Goal: Task Accomplishment & Management: Manage account settings

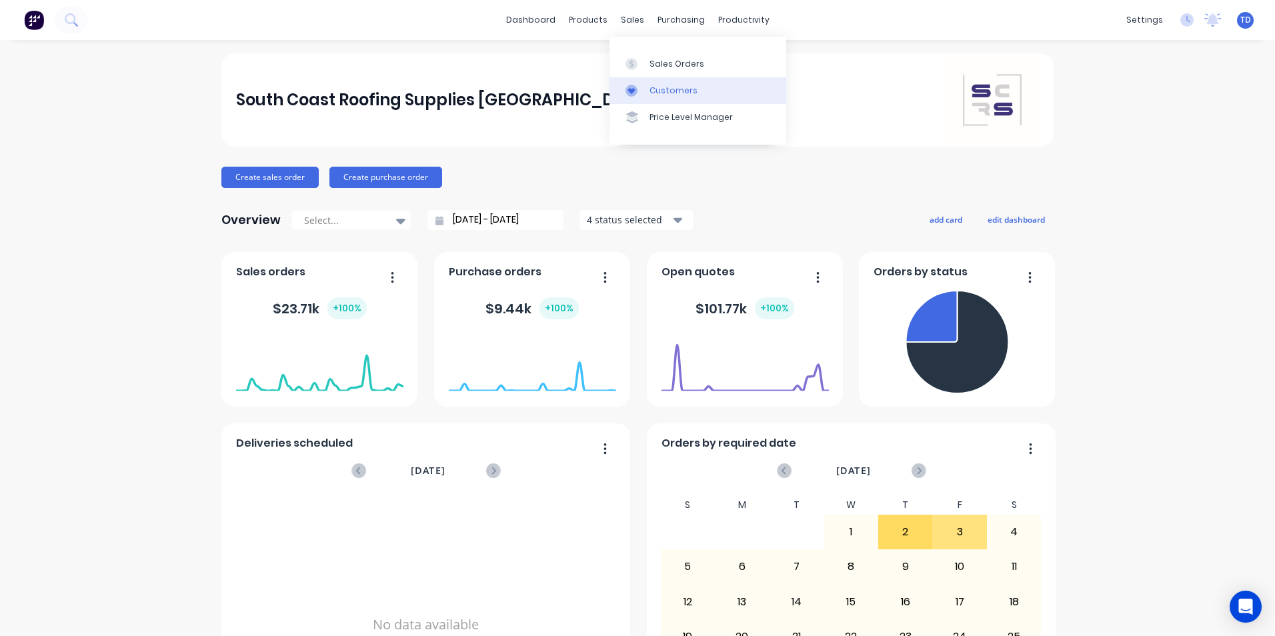
click at [651, 89] on div "Customers" at bounding box center [674, 91] width 48 height 12
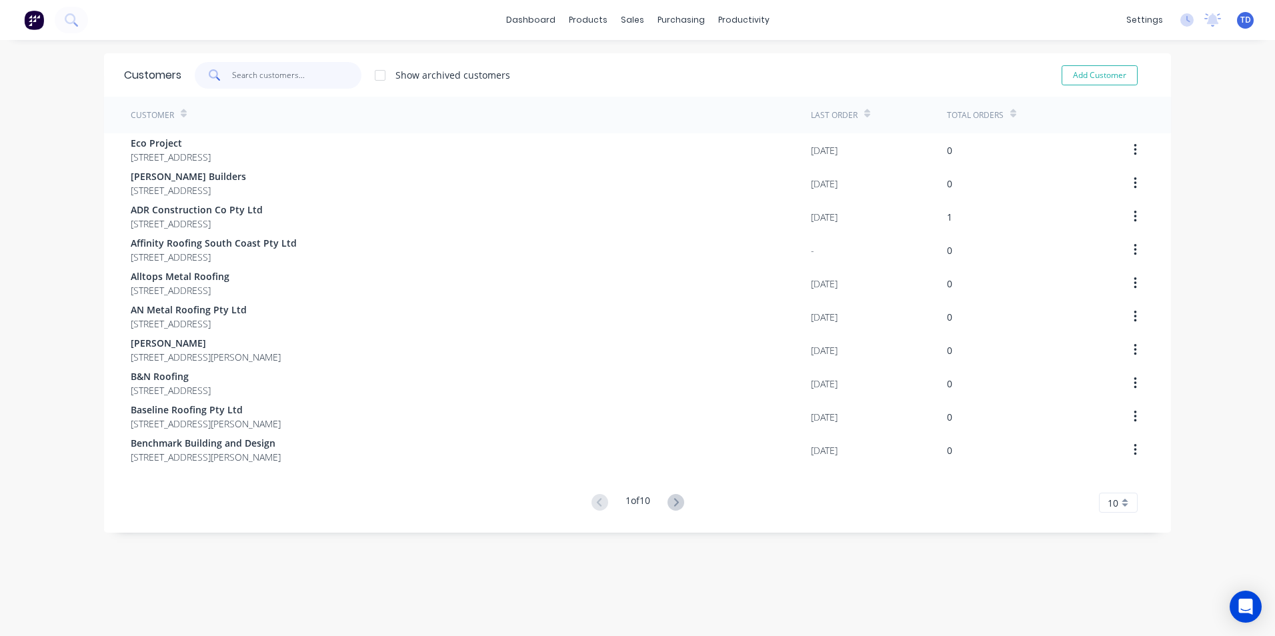
click at [240, 78] on input "text" at bounding box center [297, 75] width 130 height 27
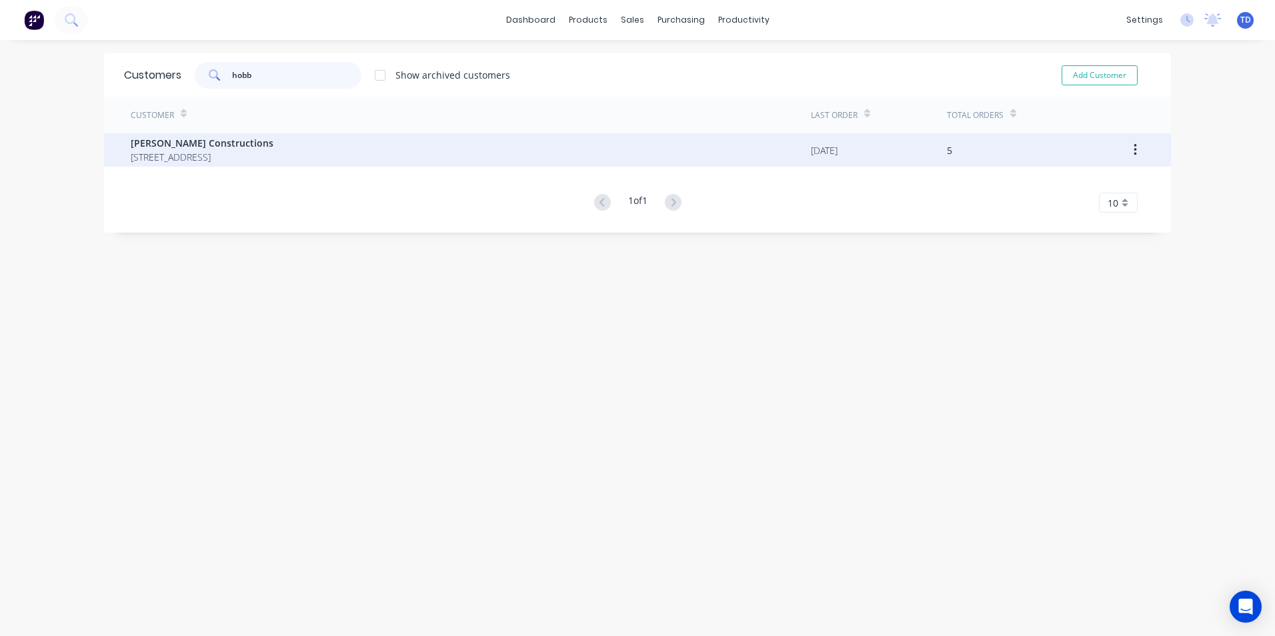
type input "hobb"
click at [210, 161] on span "[STREET_ADDRESS]" at bounding box center [202, 157] width 143 height 14
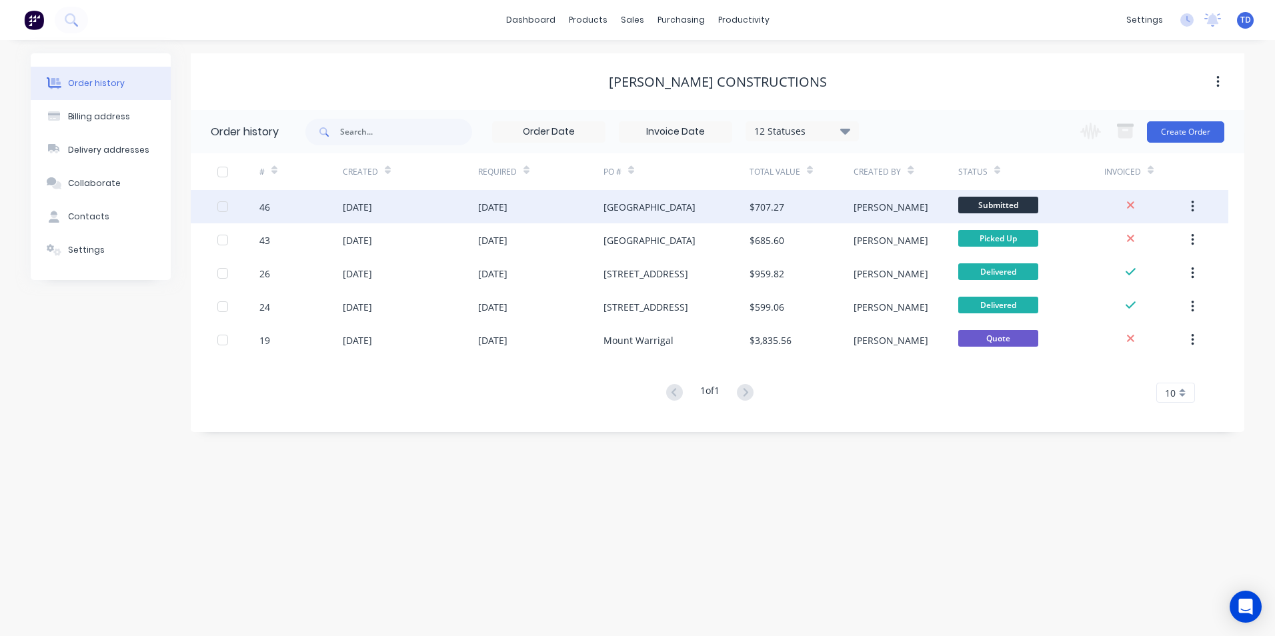
click at [541, 209] on div "[DATE]" at bounding box center [540, 206] width 125 height 33
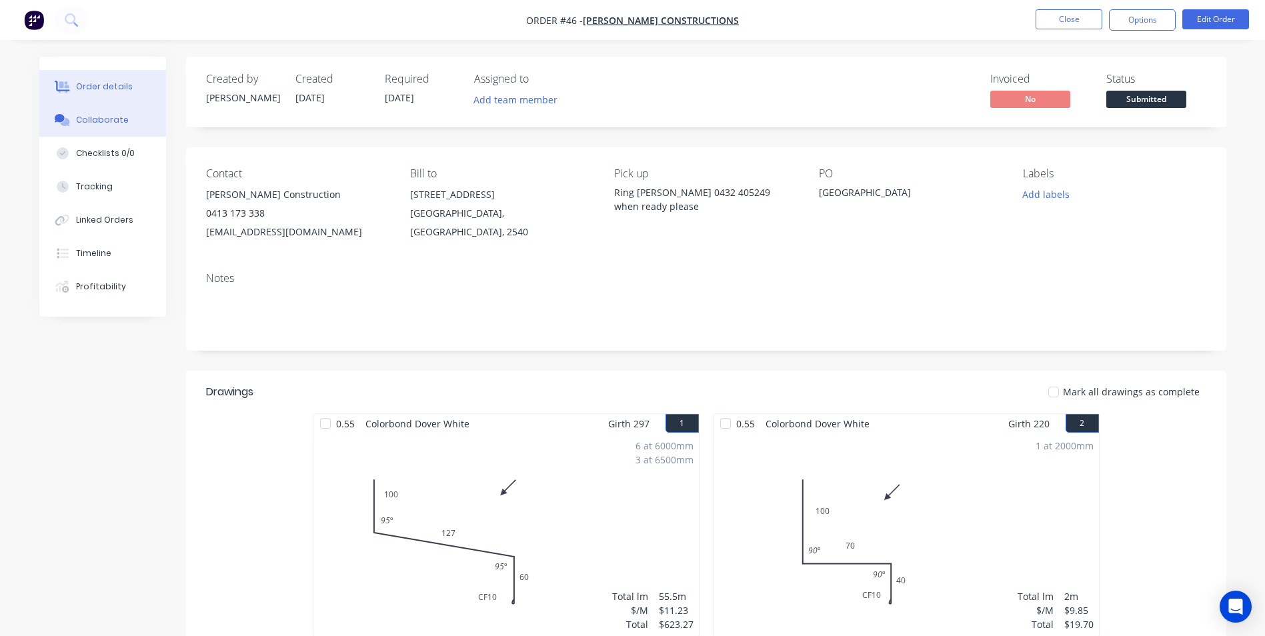
click at [102, 122] on div "Collaborate" at bounding box center [102, 120] width 53 height 12
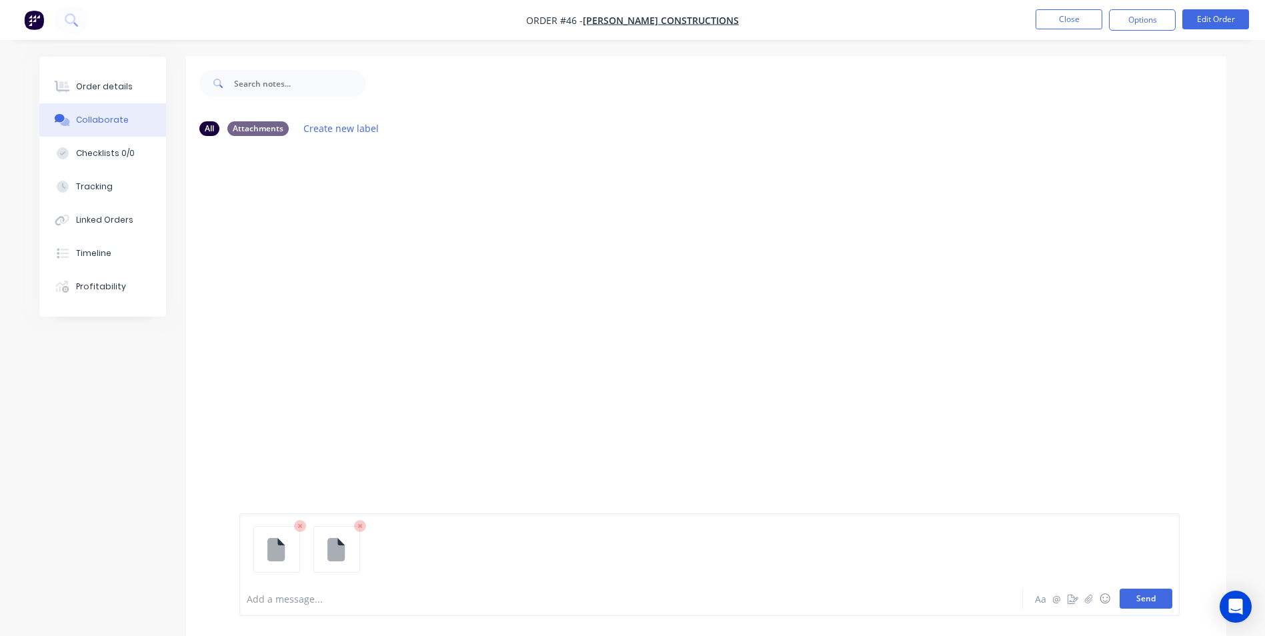
click at [1134, 594] on button "Send" at bounding box center [1146, 599] width 53 height 20
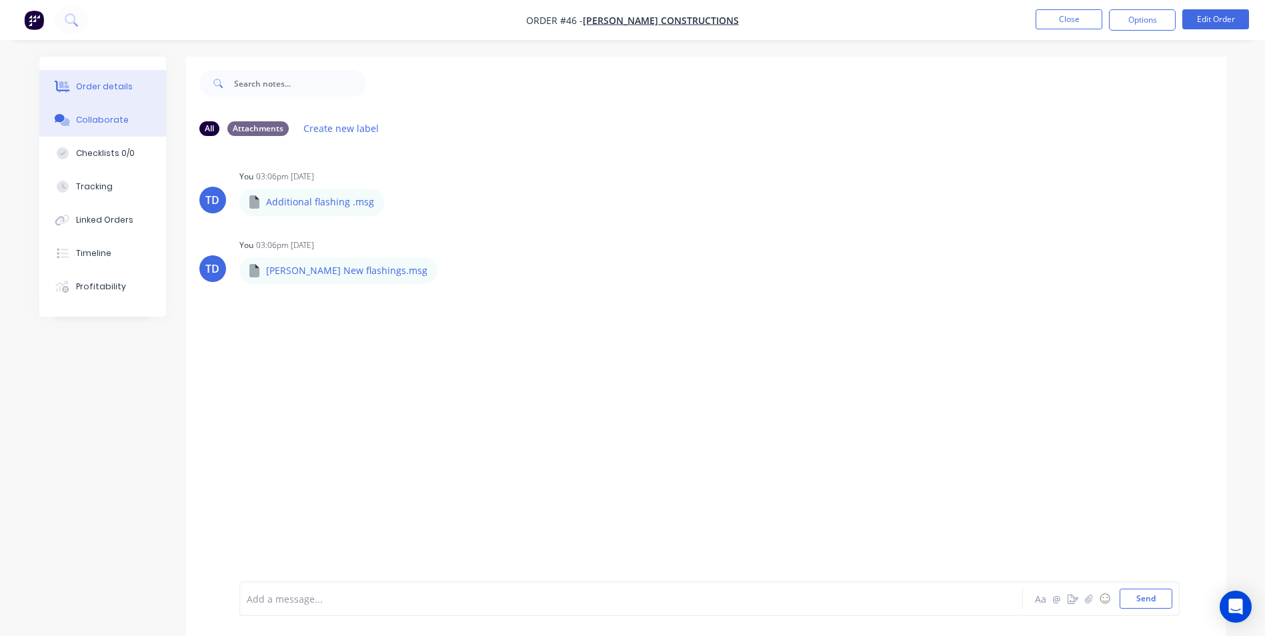
click at [81, 78] on button "Order details" at bounding box center [102, 86] width 127 height 33
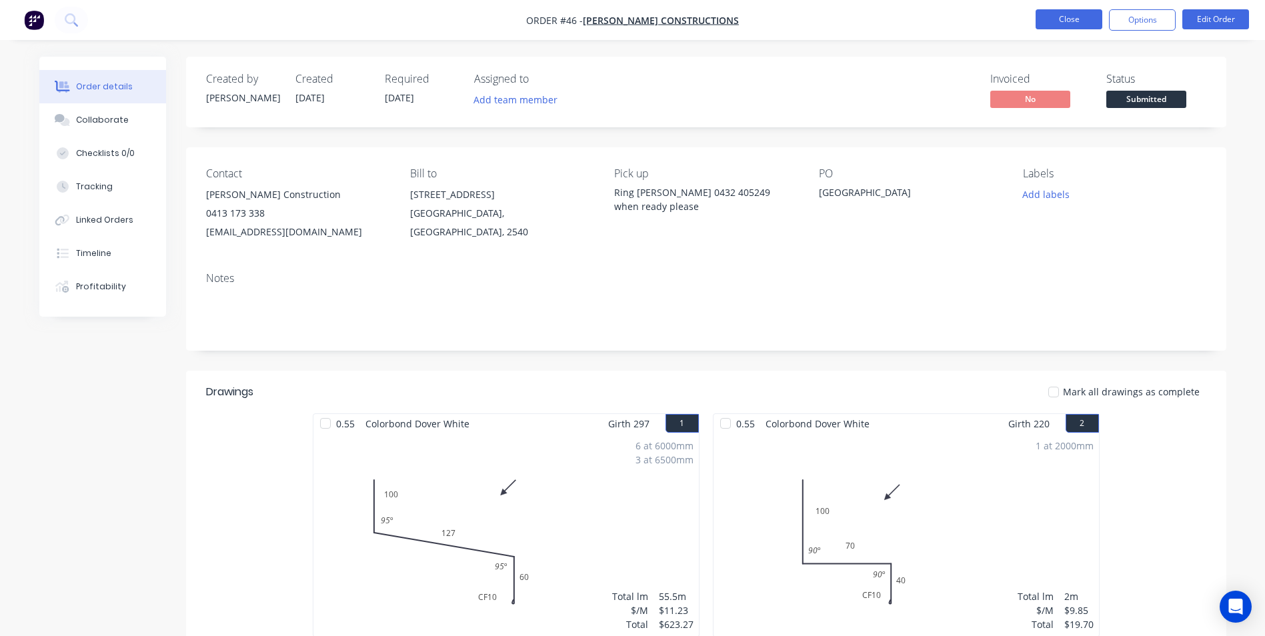
click at [1063, 15] on button "Close" at bounding box center [1069, 19] width 67 height 20
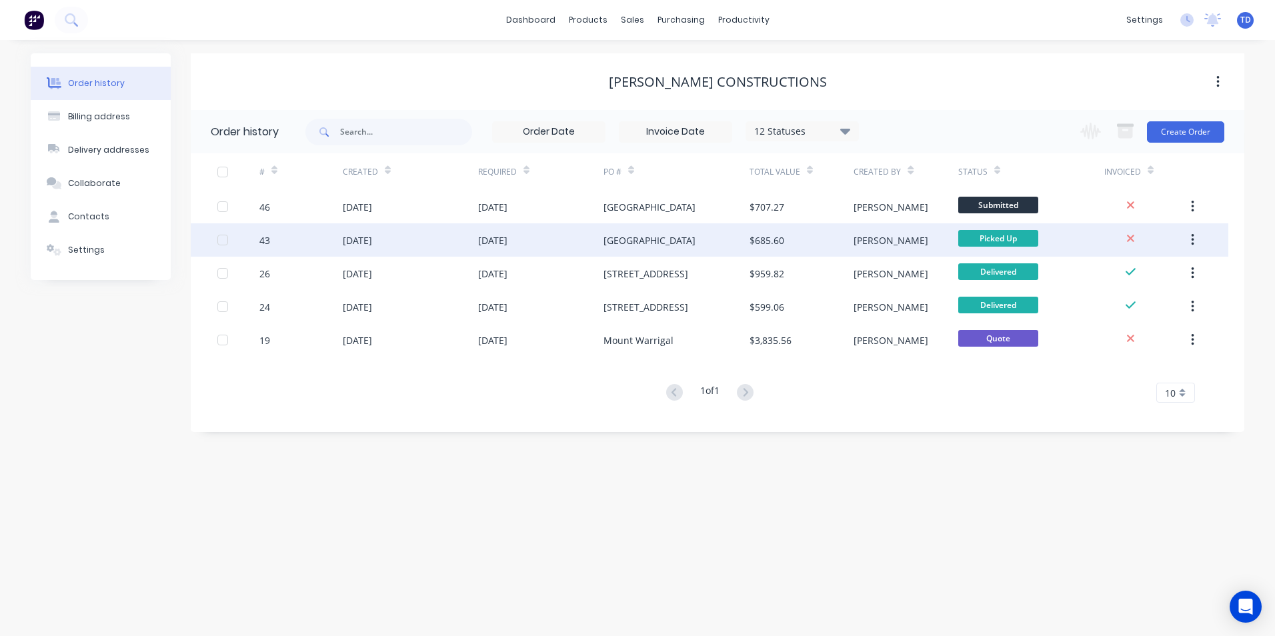
click at [662, 246] on div "[GEOGRAPHIC_DATA]" at bounding box center [650, 240] width 92 height 14
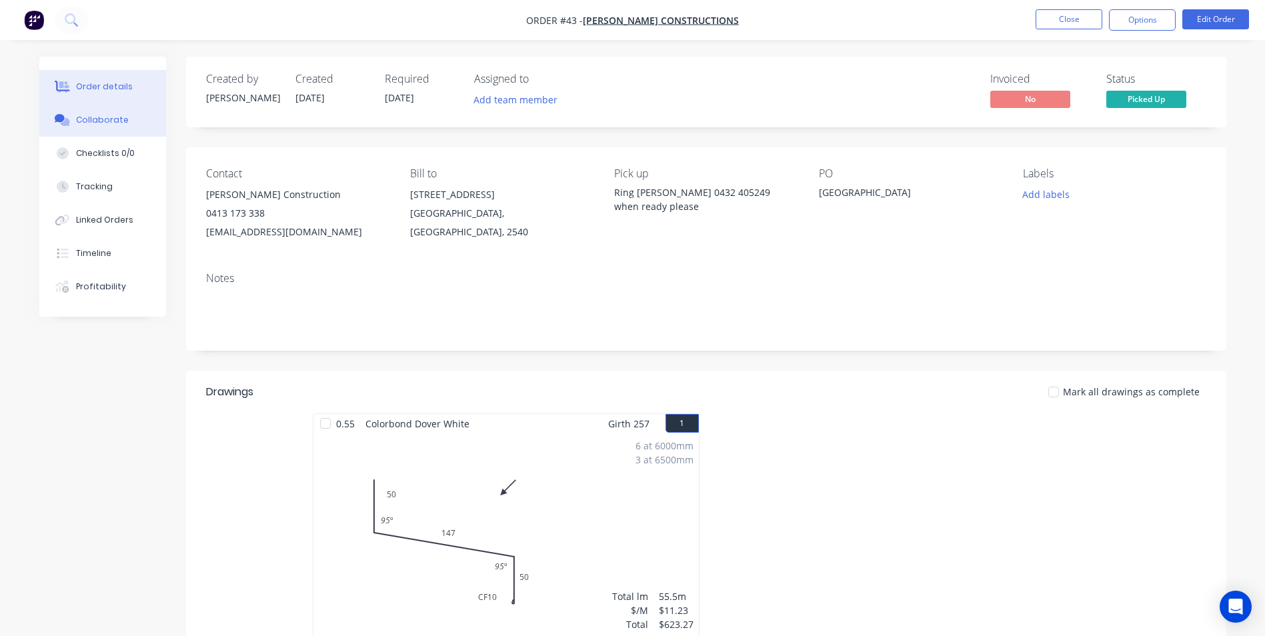
click at [105, 122] on div "Collaborate" at bounding box center [102, 120] width 53 height 12
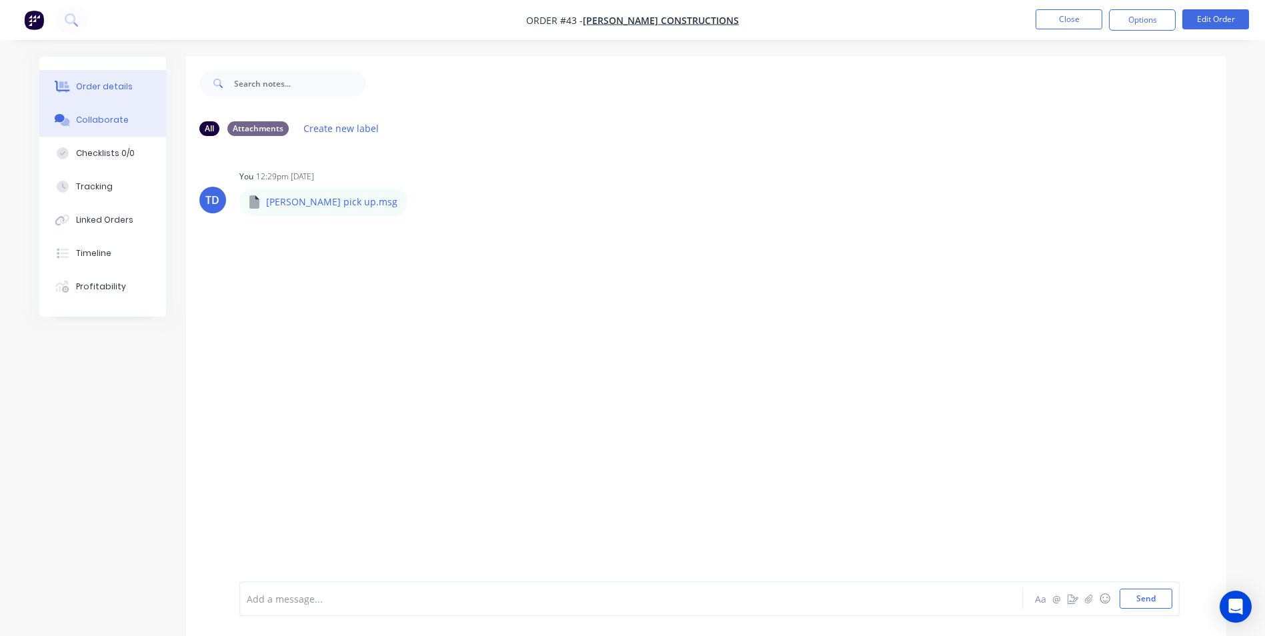
click at [100, 87] on div "Order details" at bounding box center [104, 87] width 57 height 12
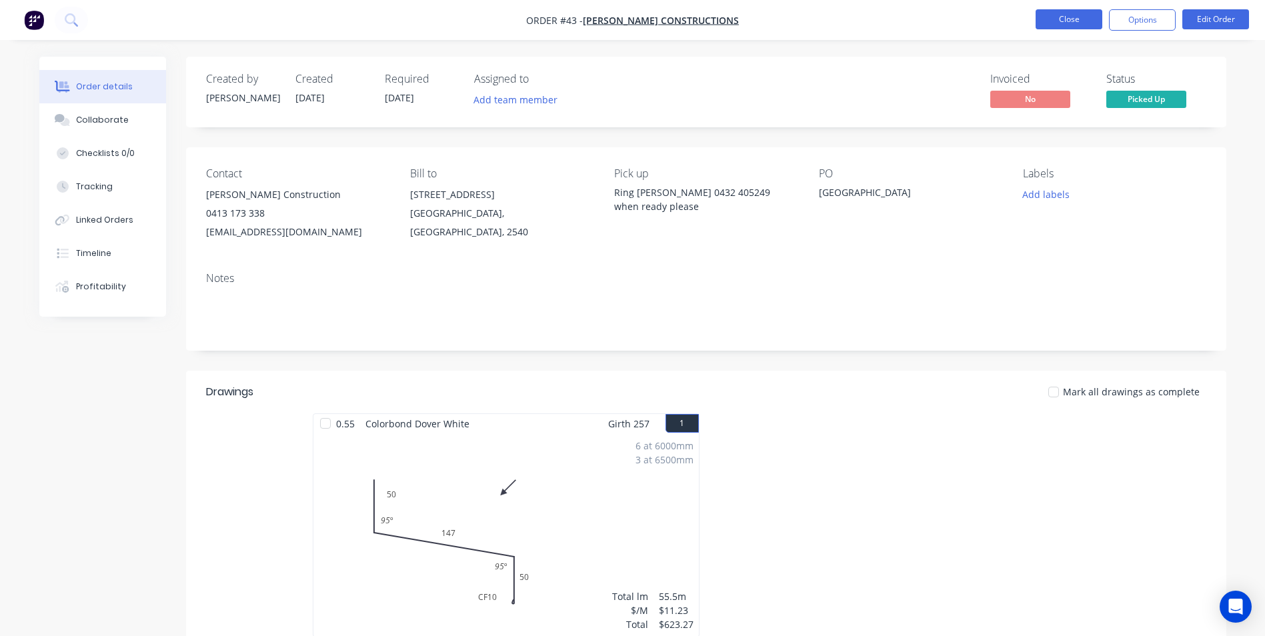
click at [1081, 21] on button "Close" at bounding box center [1069, 19] width 67 height 20
